Goal: Transaction & Acquisition: Purchase product/service

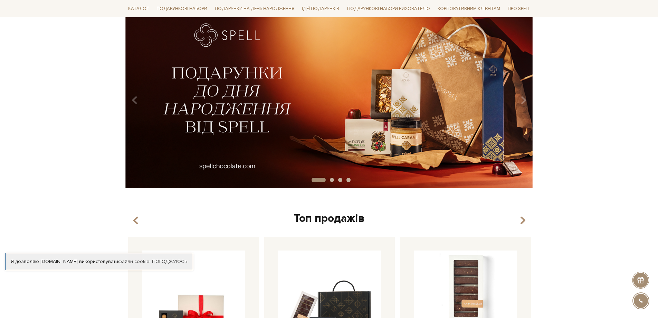
scroll to position [104, 0]
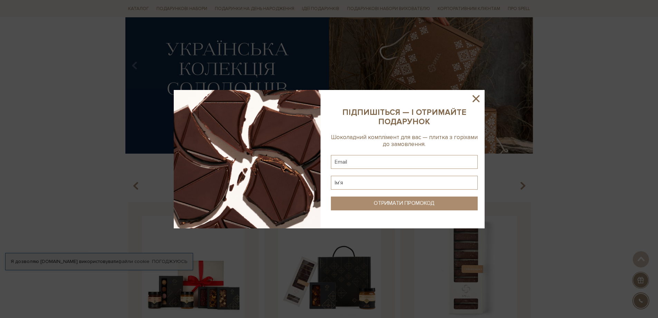
click at [304, 98] on icon at bounding box center [476, 99] width 12 height 12
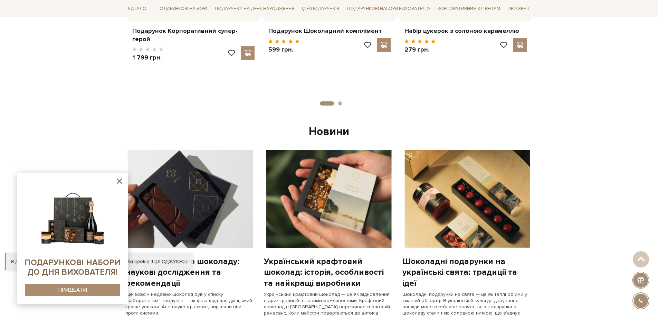
scroll to position [276, 0]
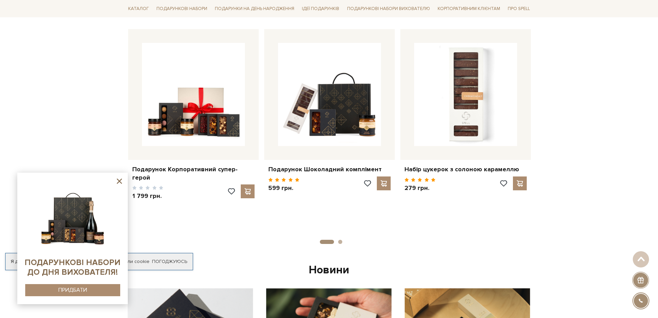
click at [121, 181] on icon at bounding box center [119, 181] width 9 height 9
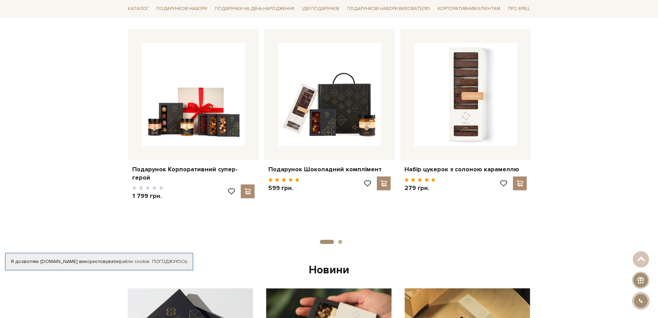
click at [304, 240] on button "2" at bounding box center [340, 241] width 4 height 4
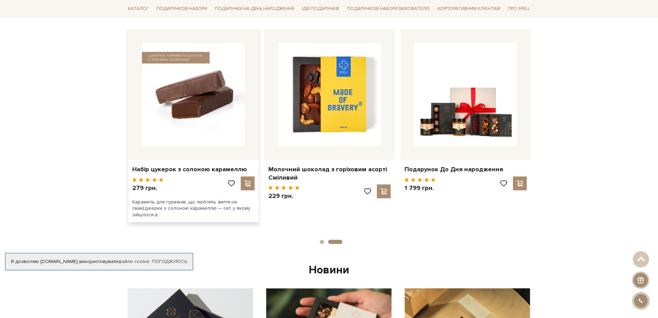
click at [191, 88] on img at bounding box center [193, 94] width 103 height 103
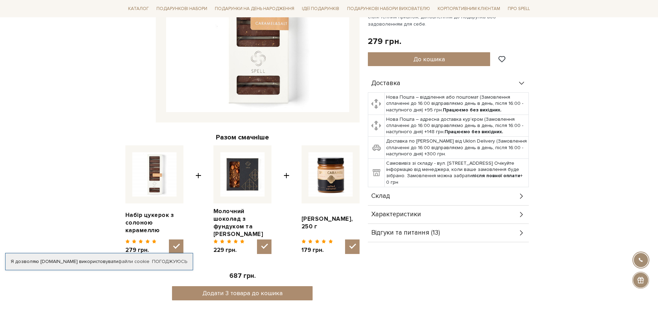
scroll to position [35, 0]
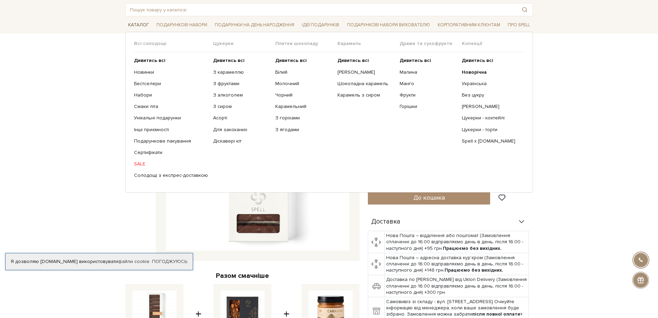
click at [136, 24] on link "Каталог" at bounding box center [138, 25] width 26 height 11
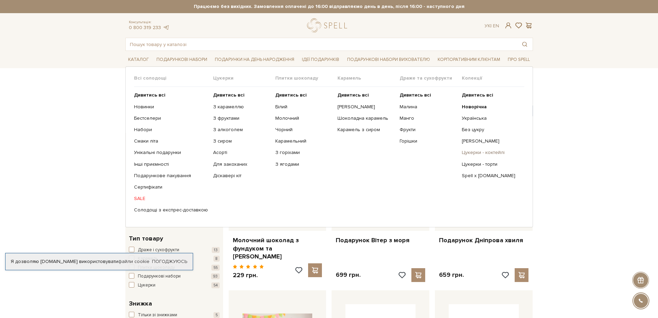
click at [486, 152] on link "Цукерки - коктейлі" at bounding box center [490, 152] width 57 height 6
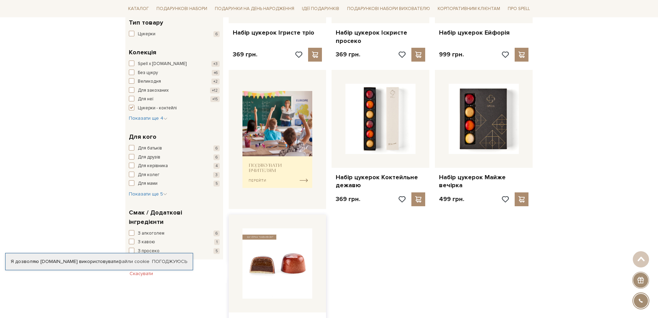
scroll to position [242, 0]
